Goal: Information Seeking & Learning: Find specific fact

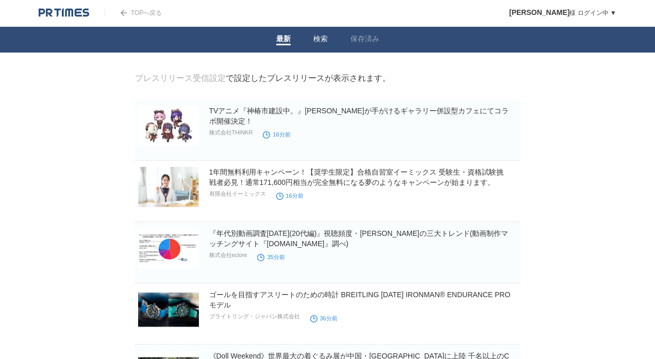
click at [320, 42] on link "検索" at bounding box center [320, 40] width 14 height 11
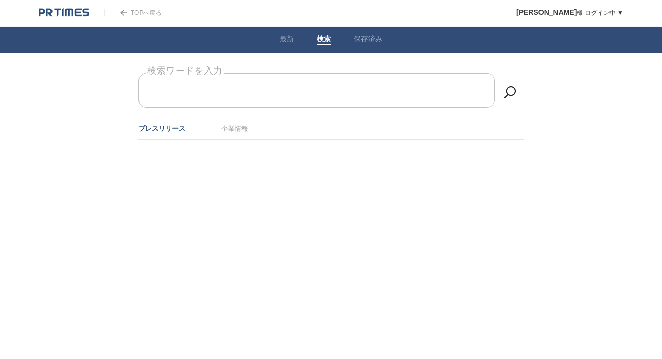
click at [267, 73] on form "検索ワードを入力" at bounding box center [331, 73] width 385 height 0
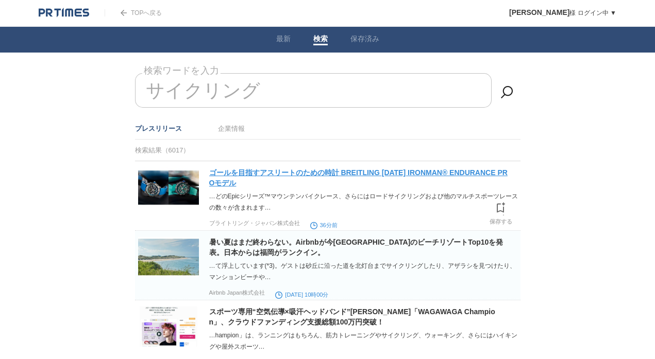
click at [326, 175] on link "ゴールを目指すアスリートのための時計 BREITLING [DATE] IRONMAN® ENDURANCE PROモデル" at bounding box center [358, 177] width 298 height 19
drag, startPoint x: 307, startPoint y: 93, endPoint x: 5, endPoint y: 89, distance: 302.9
drag, startPoint x: 309, startPoint y: 84, endPoint x: 128, endPoint y: 99, distance: 182.0
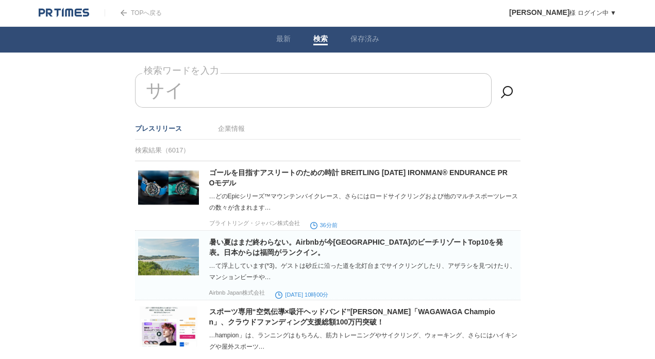
type input "サ"
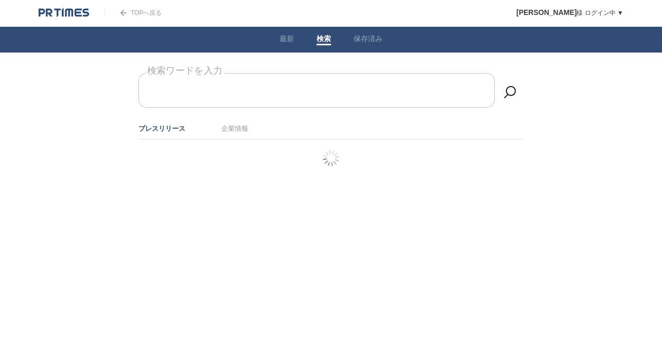
type input "い"
type input "🚴"
type input "ｋじて"
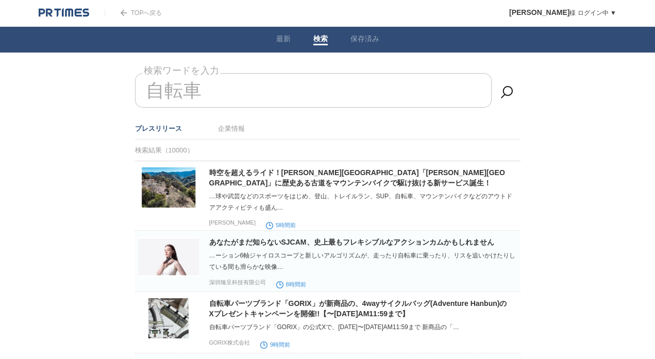
type input "自転車"
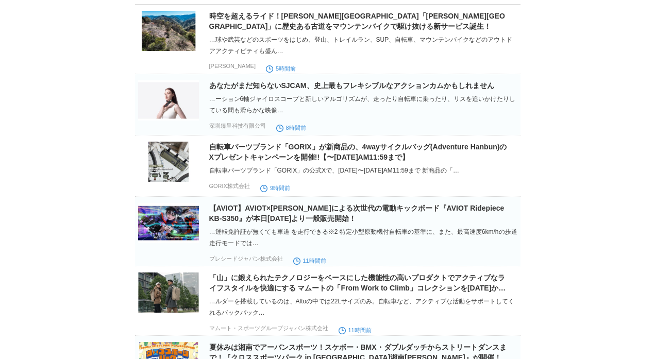
scroll to position [224, 0]
